Goal: Transaction & Acquisition: Book appointment/travel/reservation

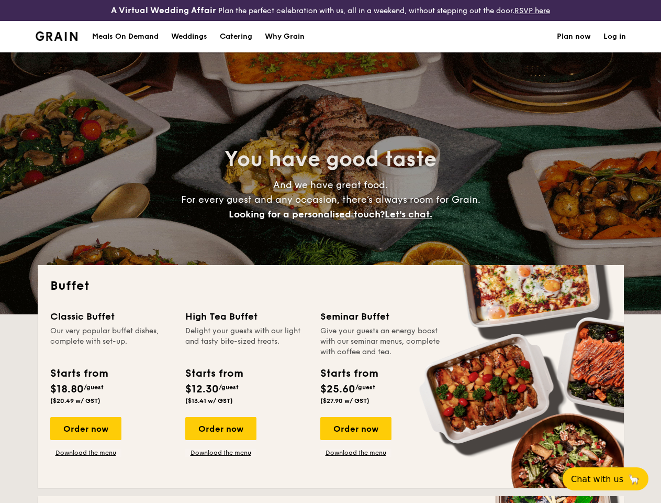
select select
click at [330, 251] on div "You have good taste And we have great food. For every guest and any occasion, t…" at bounding box center [331, 183] width 586 height 262
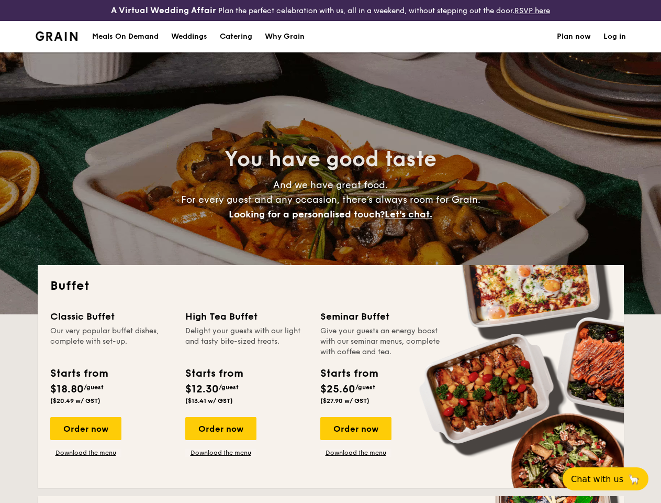
click at [615, 46] on link "Log in" at bounding box center [615, 36] width 23 height 31
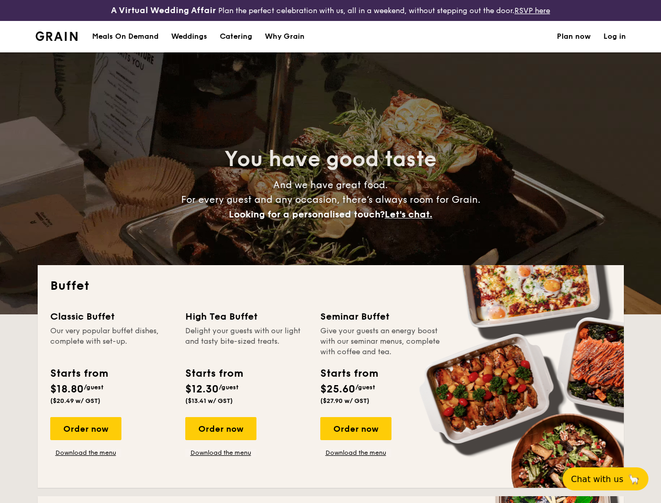
click at [412, 220] on span "Let's chat." at bounding box center [409, 214] width 48 height 12
click at [85, 437] on div "Classic Buffet Our very popular buffet dishes, complete with set-up. Starts fro…" at bounding box center [330, 392] width 561 height 166
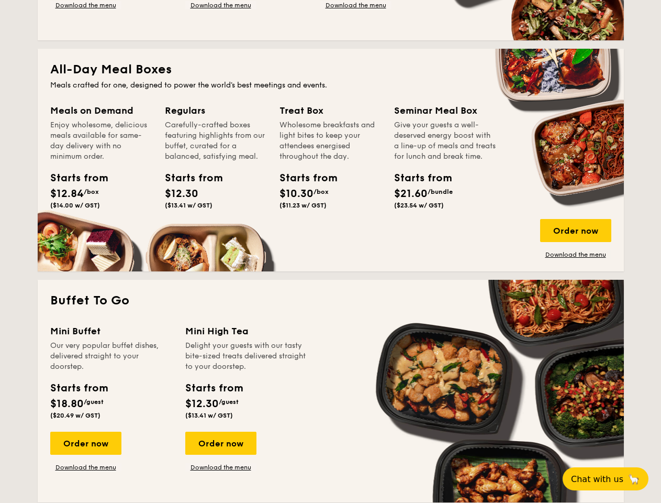
click at [612, 479] on span "Chat with us" at bounding box center [597, 479] width 52 height 10
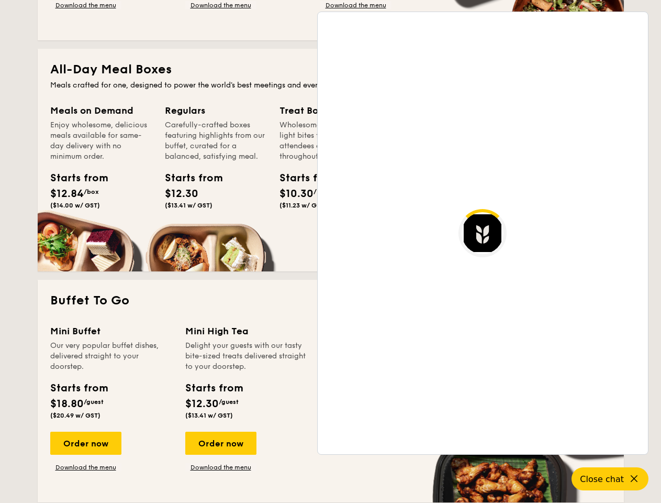
scroll to position [1827, 0]
